Goal: Information Seeking & Learning: Learn about a topic

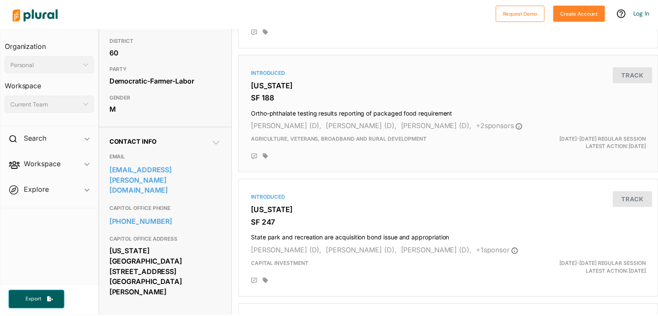
scroll to position [173, 0]
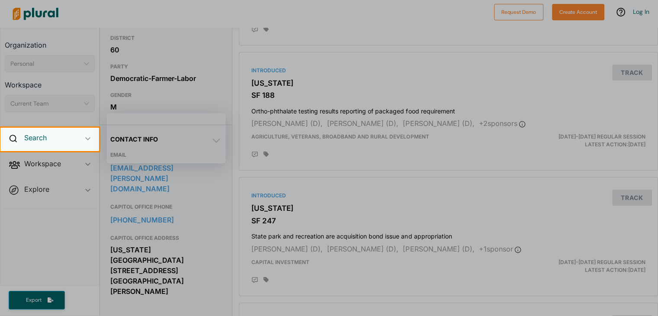
click at [41, 139] on h2 "Search" at bounding box center [35, 138] width 22 height 10
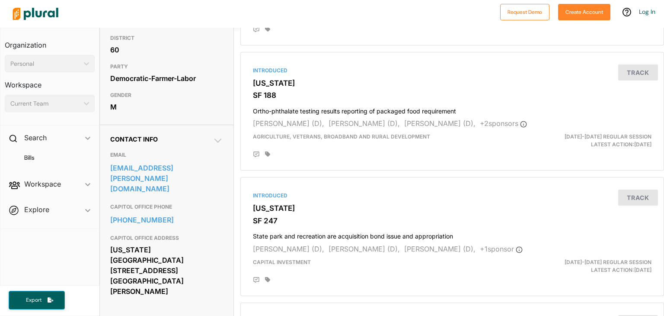
click at [34, 159] on h4 "Bills" at bounding box center [51, 157] width 77 height 8
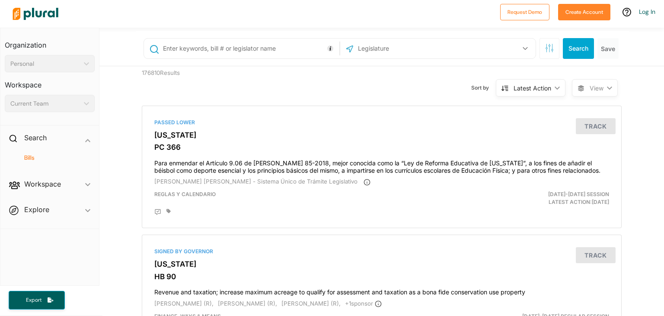
click at [436, 51] on input "text" at bounding box center [403, 48] width 93 height 16
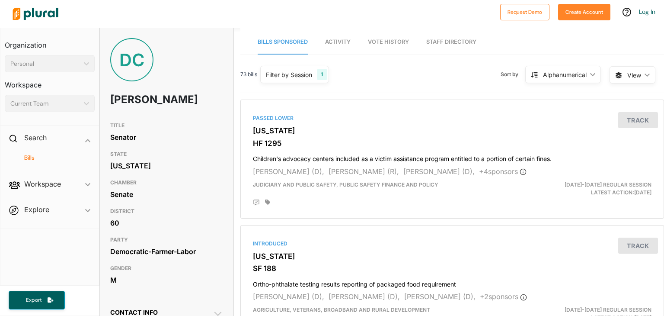
click at [29, 156] on h4 "Bills" at bounding box center [51, 157] width 77 height 8
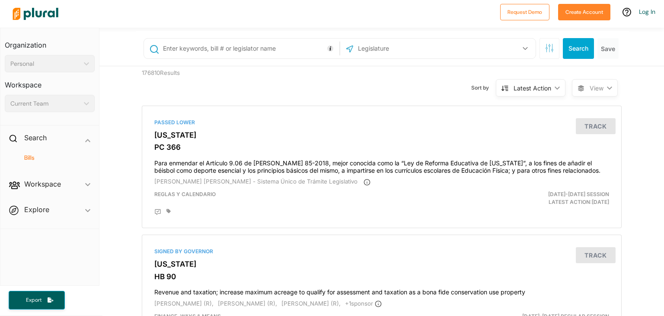
click at [373, 49] on input "text" at bounding box center [403, 48] width 93 height 16
type input "[PERSON_NAME]"
click at [581, 51] on button "Search" at bounding box center [578, 48] width 31 height 21
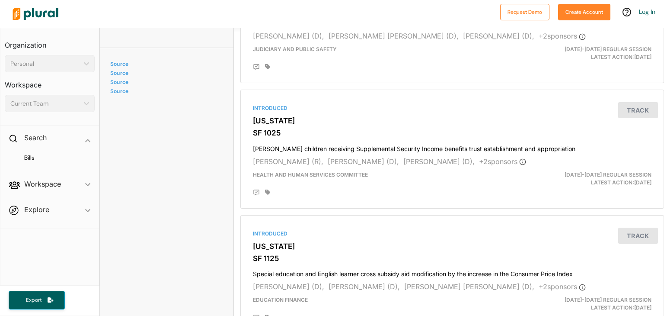
scroll to position [648, 0]
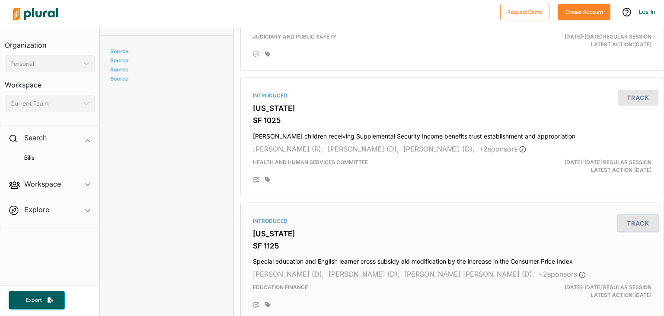
click at [633, 219] on button "Track" at bounding box center [638, 223] width 40 height 16
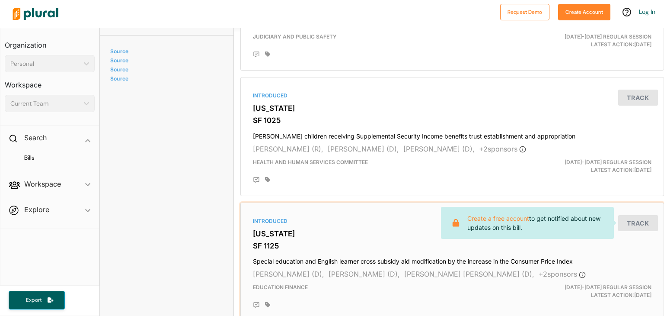
click at [619, 241] on h3 "SF 1125" at bounding box center [452, 245] width 399 height 9
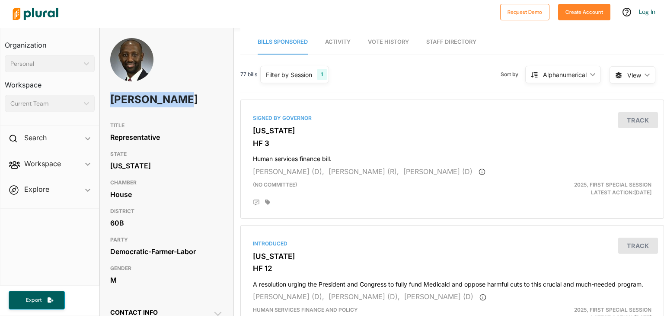
drag, startPoint x: 110, startPoint y: 96, endPoint x: 144, endPoint y: 119, distance: 40.2
click at [144, 112] on h1 "[PERSON_NAME]" at bounding box center [144, 99] width 68 height 26
copy h1 "Mohamud Noor"
click at [188, 144] on div "Representative" at bounding box center [166, 137] width 113 height 13
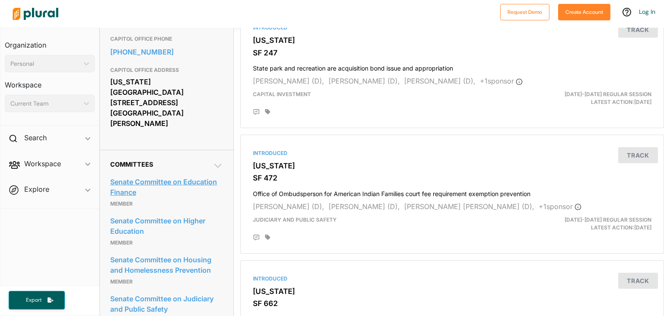
scroll to position [346, 0]
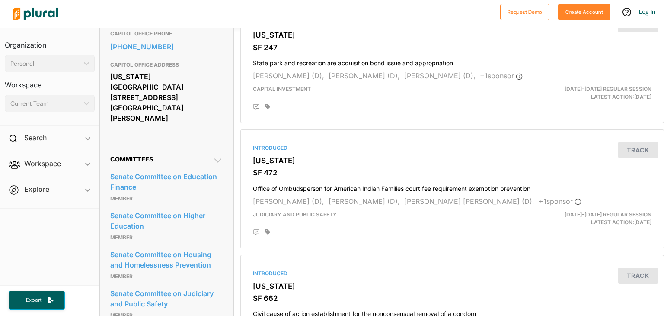
click at [155, 170] on link "Senate Committee on Education Finance" at bounding box center [166, 181] width 113 height 23
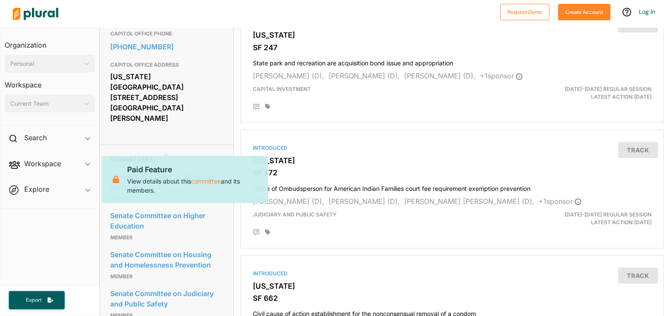
click at [182, 170] on link "Senate Committee on Education Finance" at bounding box center [166, 181] width 113 height 23
click at [344, 149] on div "Introduced" at bounding box center [452, 148] width 399 height 8
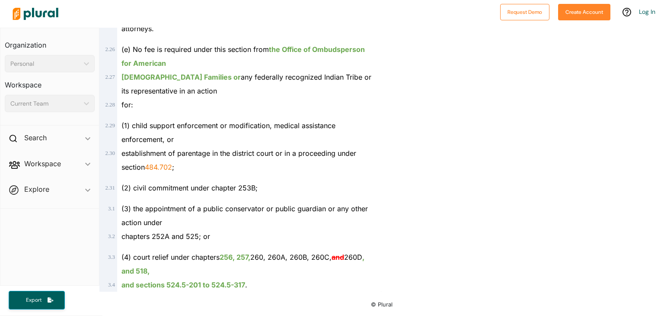
scroll to position [1366, 0]
click at [86, 166] on span "Workspace ic_keyboard_arrow_down Members Bills Tags Saved Searches Activity" at bounding box center [49, 164] width 99 height 23
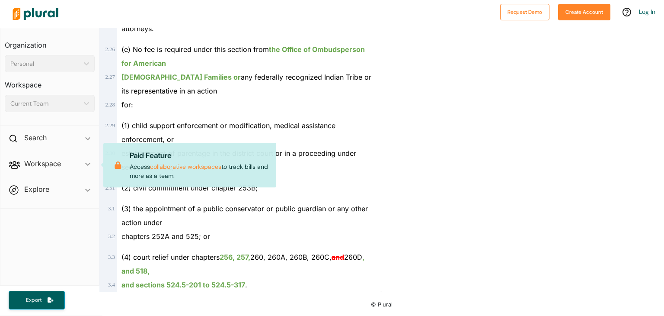
click at [85, 185] on span "Explore ic_keyboard_arrow_down Overview" at bounding box center [49, 190] width 99 height 23
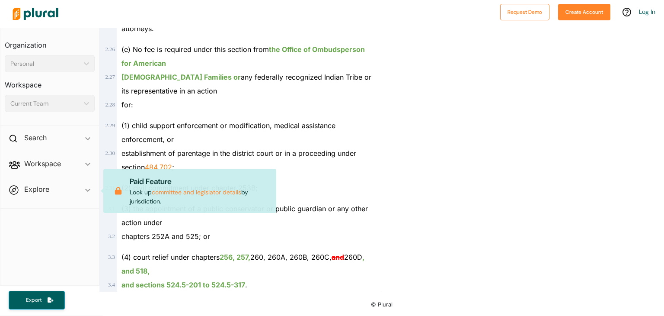
click at [52, 104] on div "Current Team" at bounding box center [45, 103] width 70 height 9
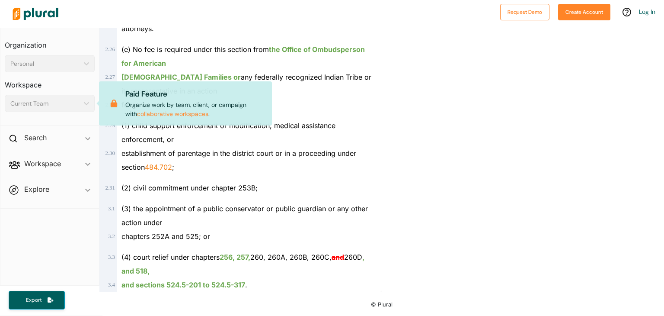
click at [89, 62] on icon "ic_keyboard_arrow_down" at bounding box center [84, 64] width 9 height 4
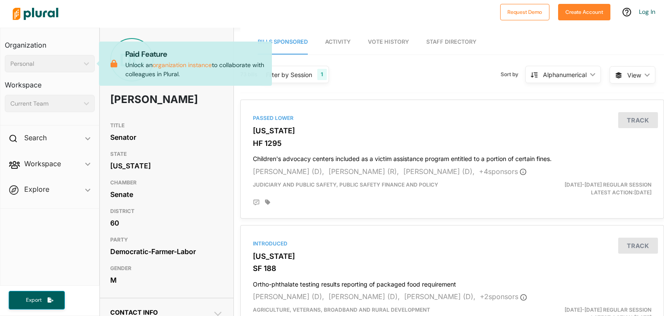
click at [332, 42] on span "Activity" at bounding box center [338, 41] width 26 height 6
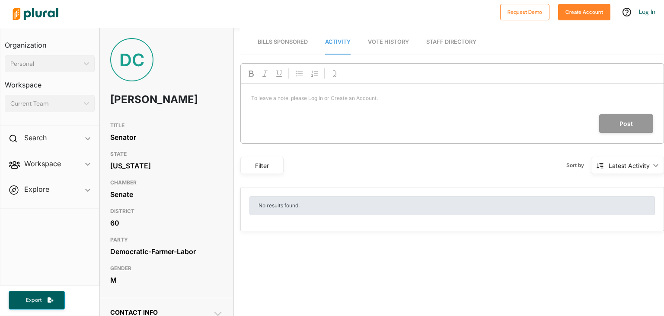
click at [375, 42] on span "Vote History" at bounding box center [388, 41] width 41 height 6
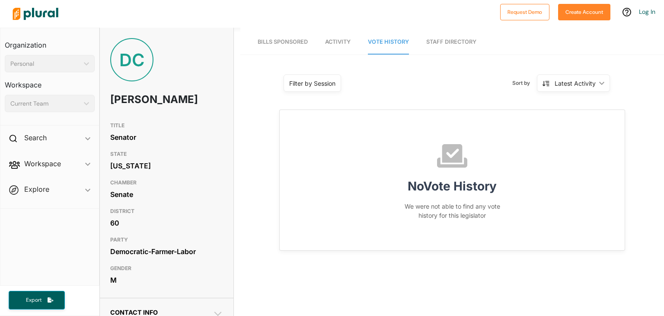
click at [424, 44] on nav "Bills Sponsored Activity Vote History Staff Directory" at bounding box center [452, 41] width 424 height 27
click at [439, 41] on link "Staff Directory" at bounding box center [451, 42] width 50 height 25
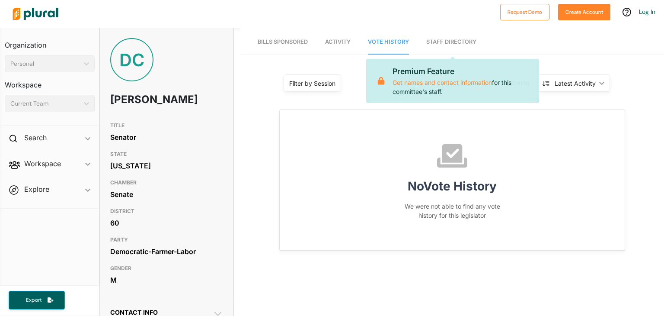
click at [439, 41] on link "Staff Directory" at bounding box center [451, 42] width 50 height 25
click at [303, 40] on span "Bills Sponsored" at bounding box center [283, 41] width 50 height 6
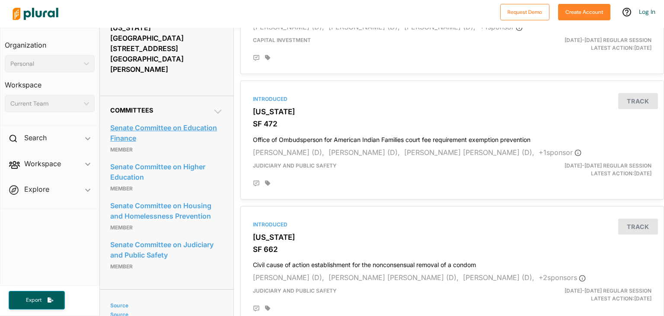
scroll to position [432, 0]
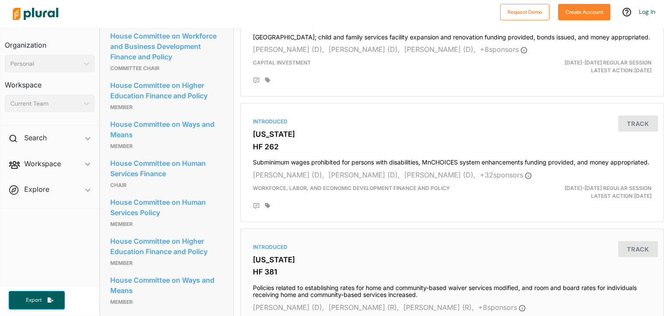
scroll to position [519, 0]
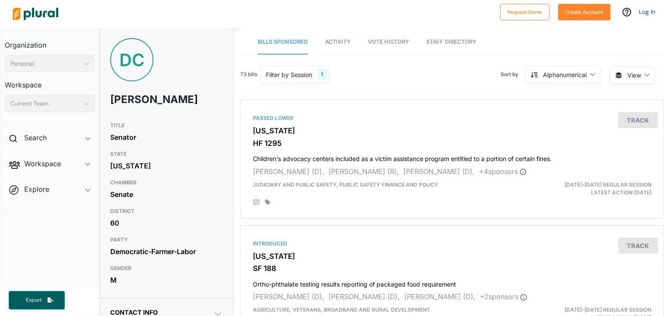
click at [627, 72] on span "View" at bounding box center [634, 74] width 14 height 9
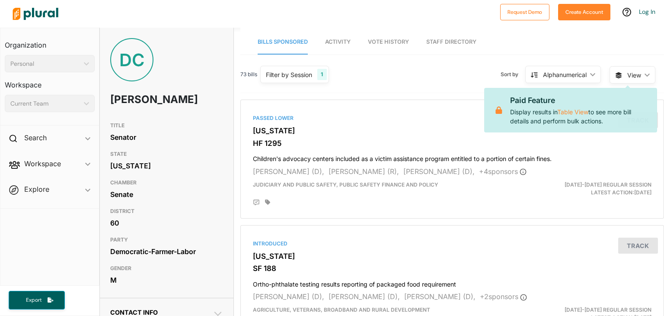
click at [501, 73] on span "Sort by" at bounding box center [513, 74] width 25 height 8
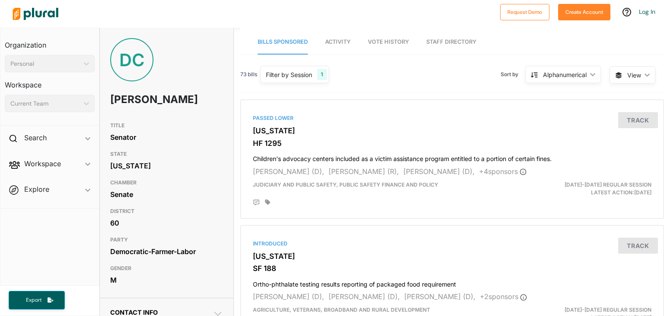
click at [543, 72] on div "Alphanumerical" at bounding box center [565, 74] width 44 height 9
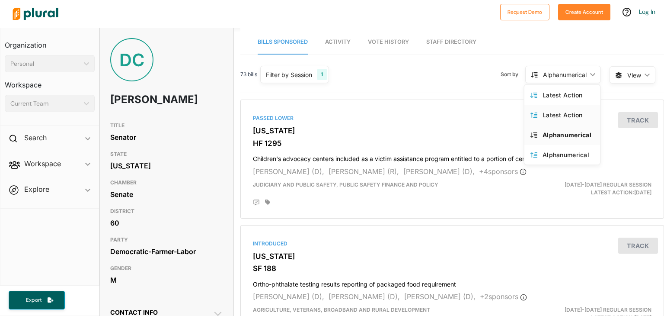
click at [552, 114] on div "Latest Action" at bounding box center [568, 114] width 51 height 7
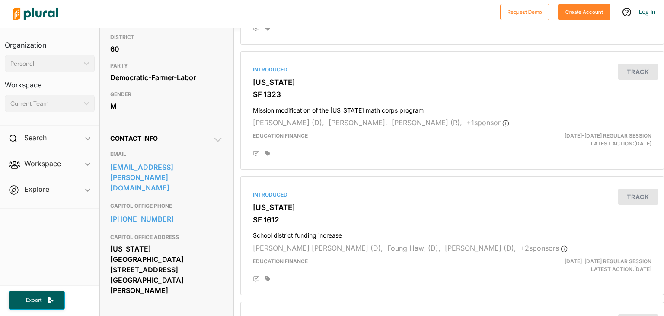
scroll to position [173, 0]
